Goal: Navigation & Orientation: Find specific page/section

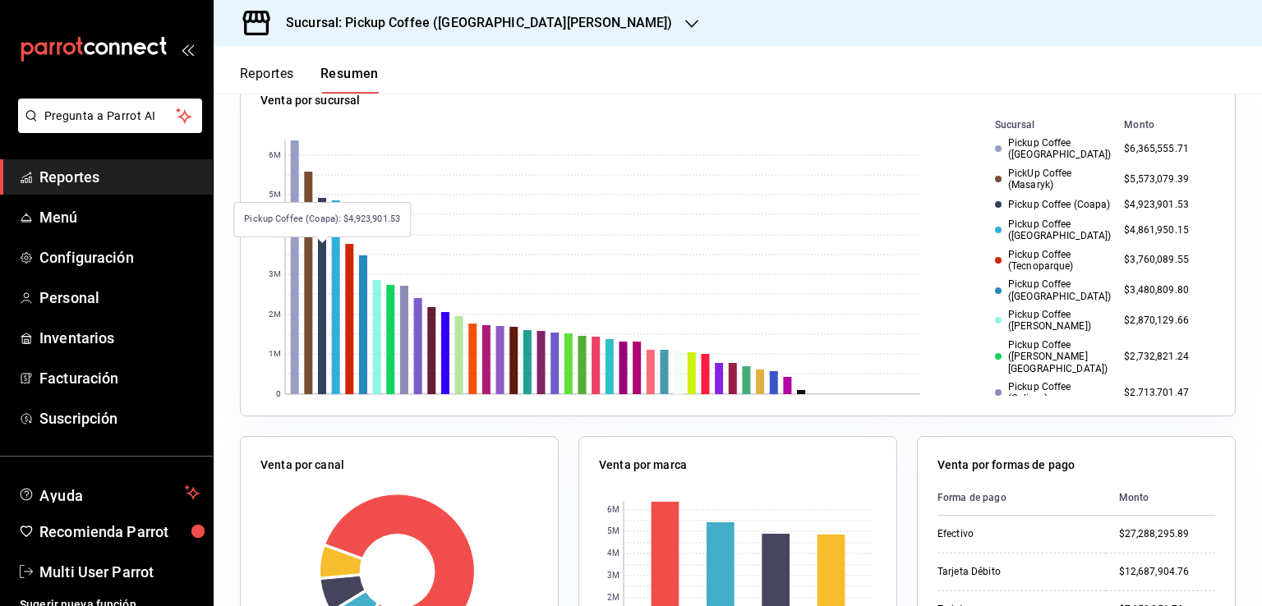
scroll to position [274, 0]
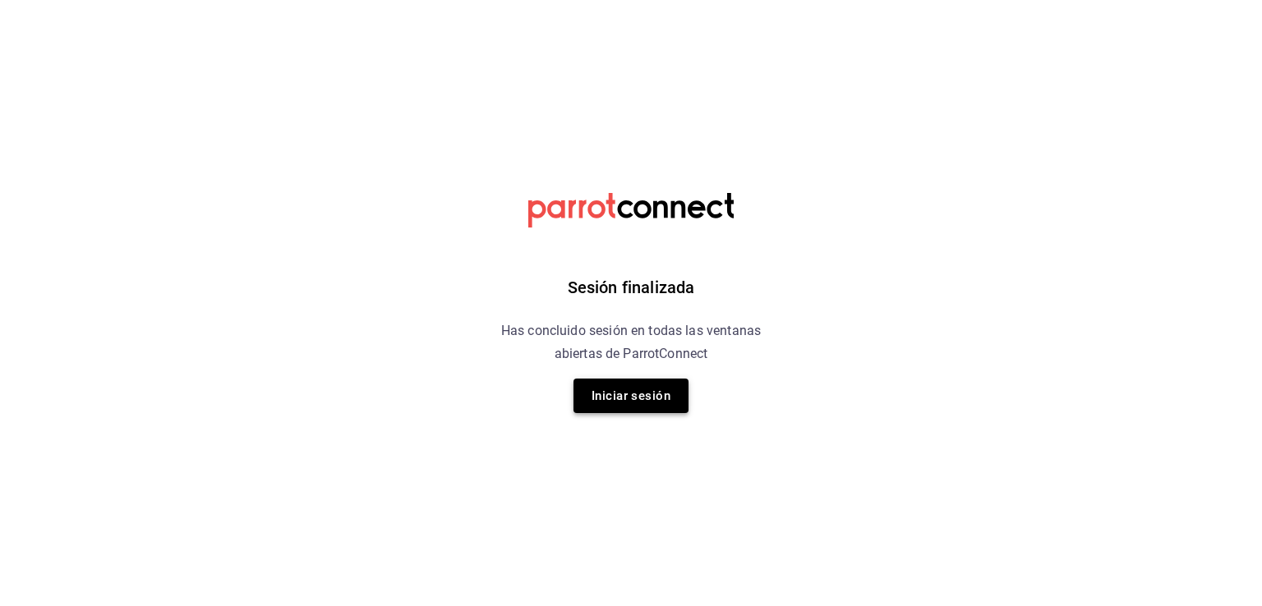
click at [627, 392] on button "Iniciar sesión" at bounding box center [630, 396] width 115 height 35
